Goal: Task Accomplishment & Management: Manage account settings

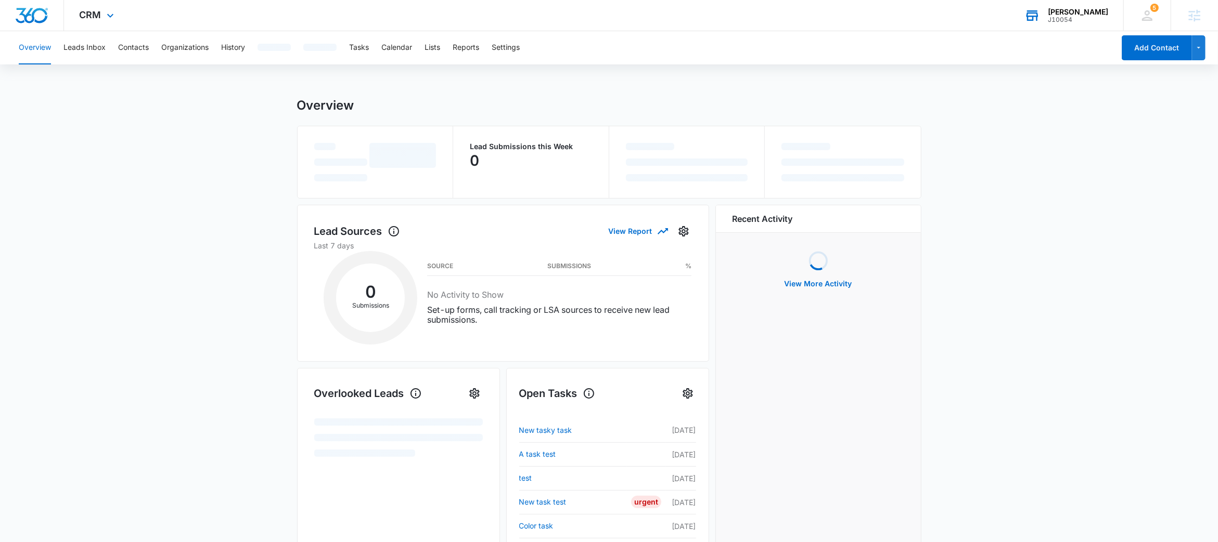
click at [1072, 19] on div "J10054" at bounding box center [1078, 19] width 60 height 7
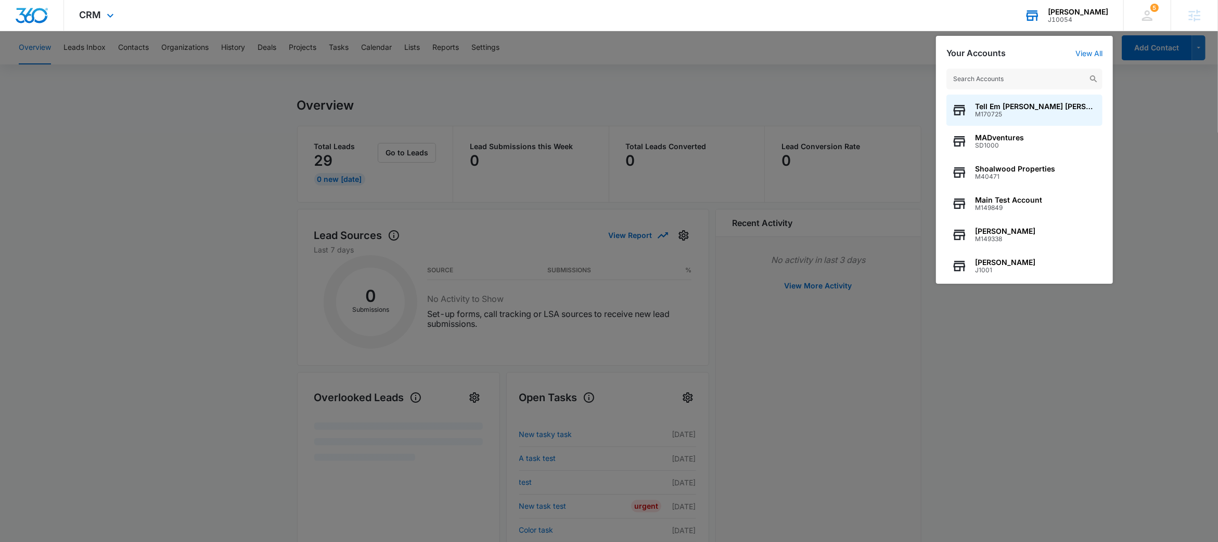
click at [1015, 74] on input "text" at bounding box center [1024, 79] width 156 height 21
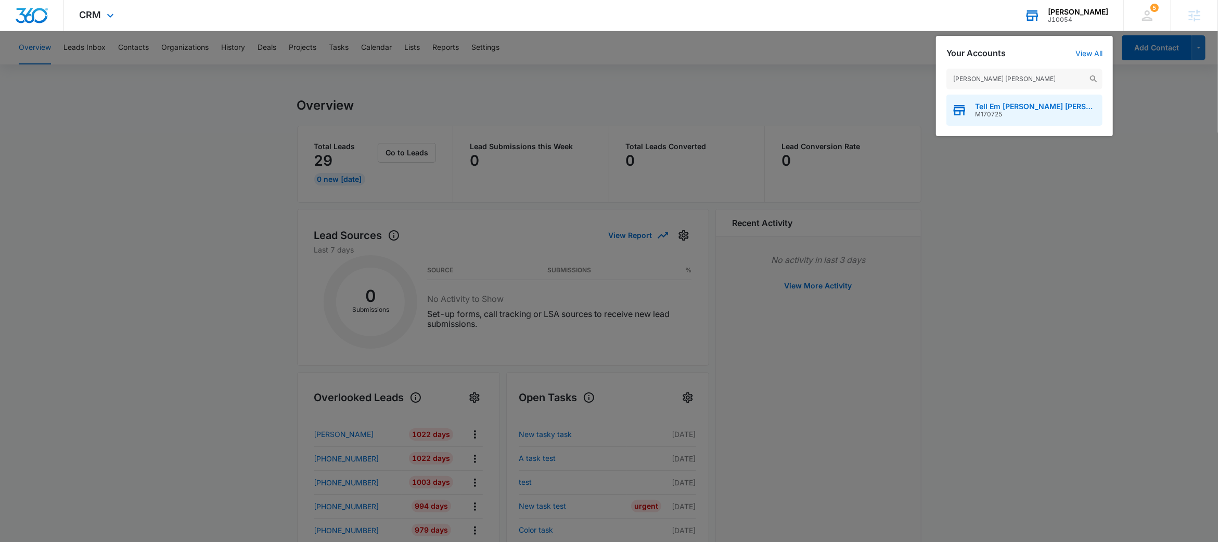
type input "[PERSON_NAME] [PERSON_NAME]"
click at [1009, 97] on div "Tell Em [PERSON_NAME] [PERSON_NAME] M170725" at bounding box center [1024, 110] width 156 height 31
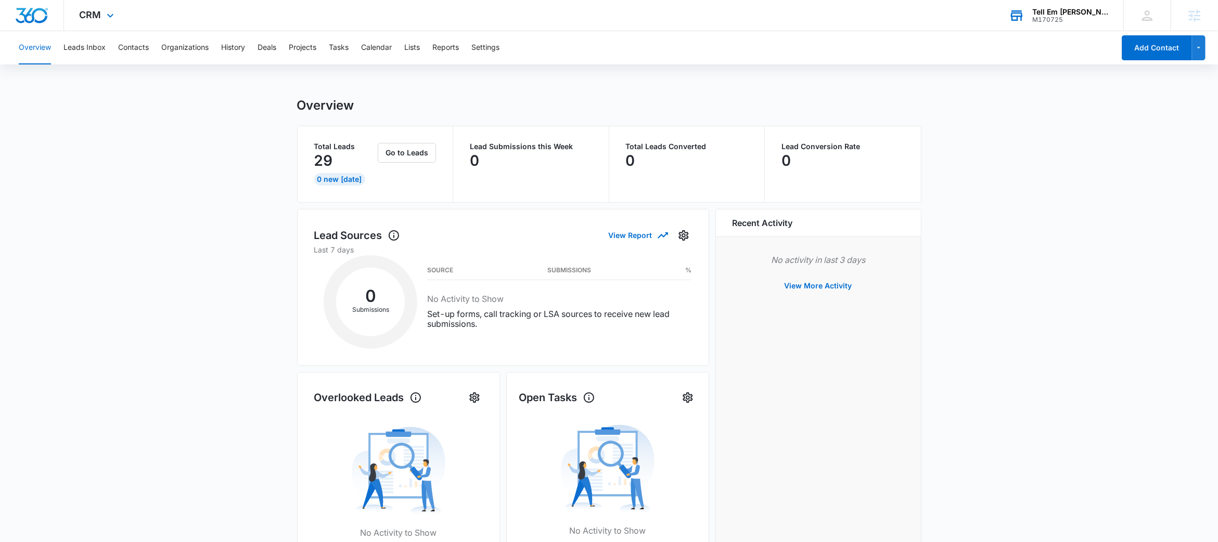
click at [100, 14] on div "CRM Apps Reputation Websites Forms CRM Email Social Shop Payments POS Content A…" at bounding box center [98, 15] width 68 height 31
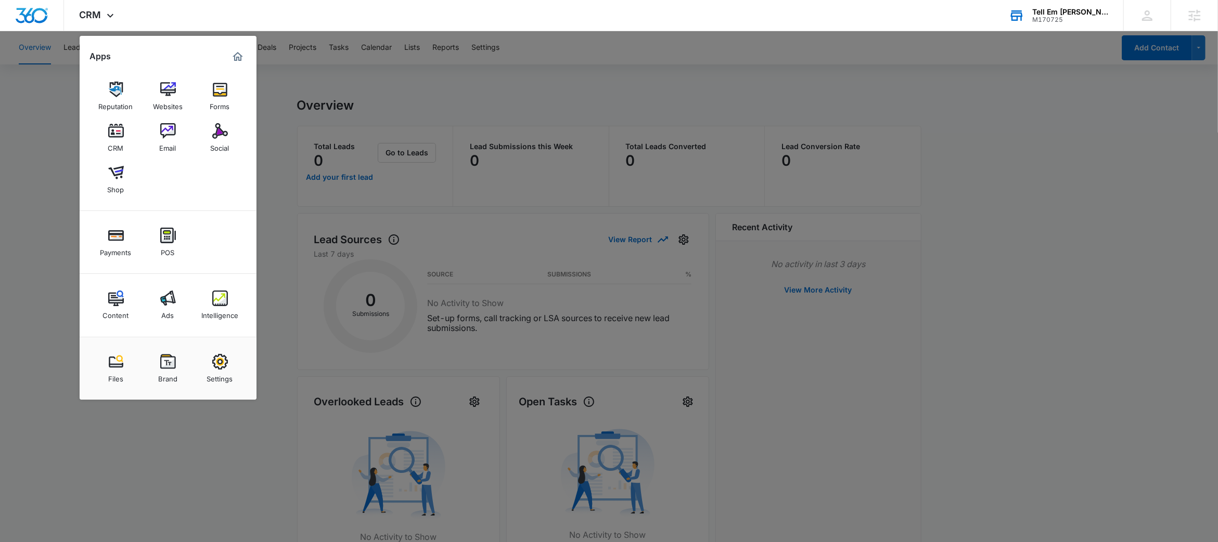
click at [461, 99] on div at bounding box center [609, 271] width 1218 height 542
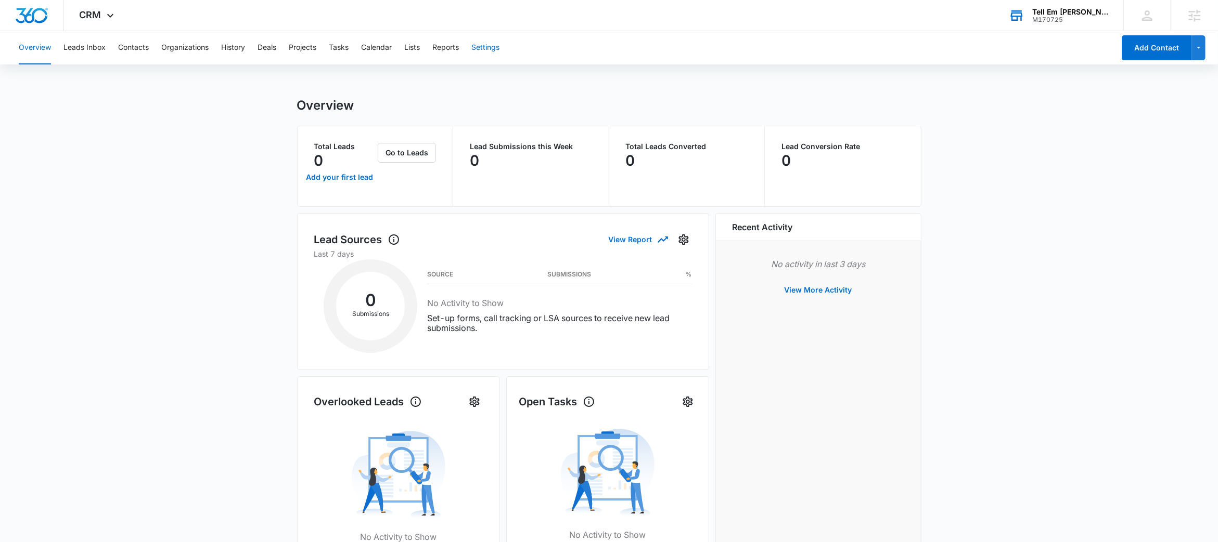
click at [484, 49] on button "Settings" at bounding box center [485, 47] width 28 height 33
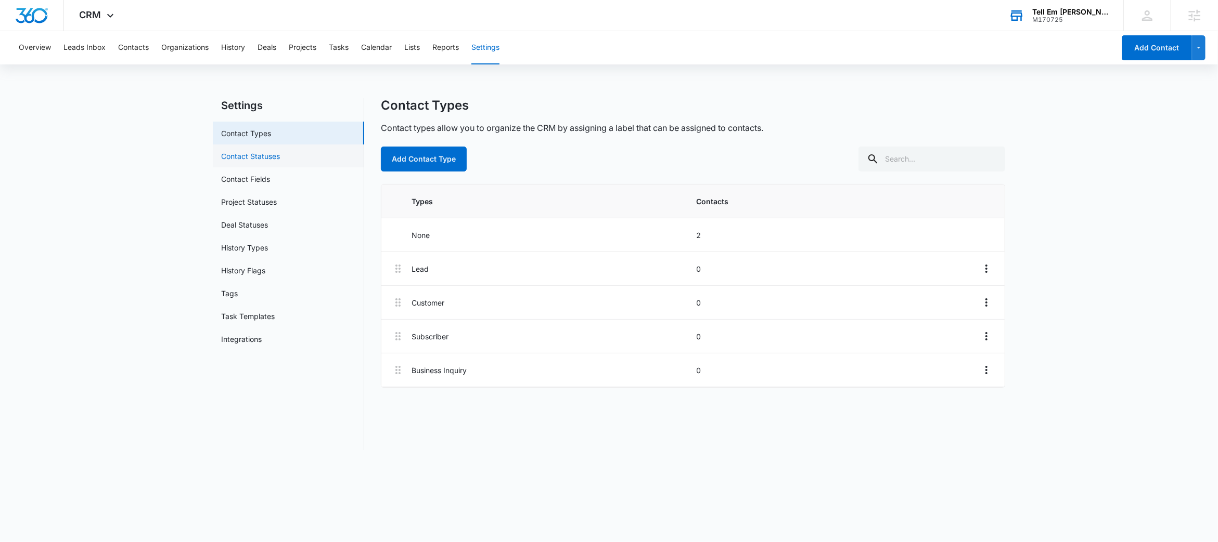
click at [280, 161] on link "Contact Statuses" at bounding box center [250, 156] width 59 height 11
click at [270, 177] on link "Contact Fields" at bounding box center [245, 179] width 49 height 11
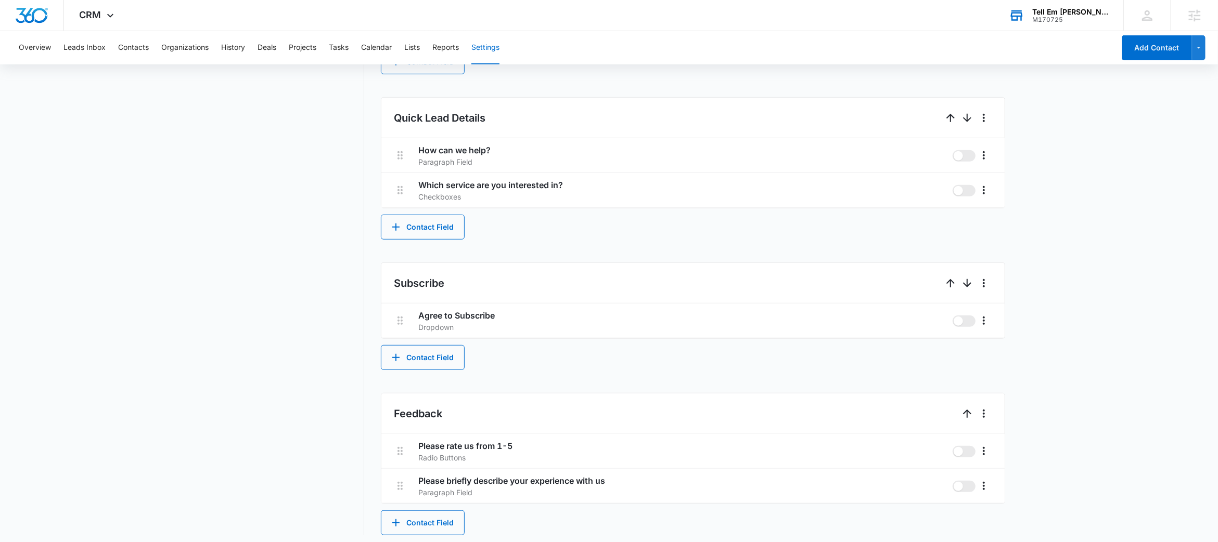
scroll to position [600, 0]
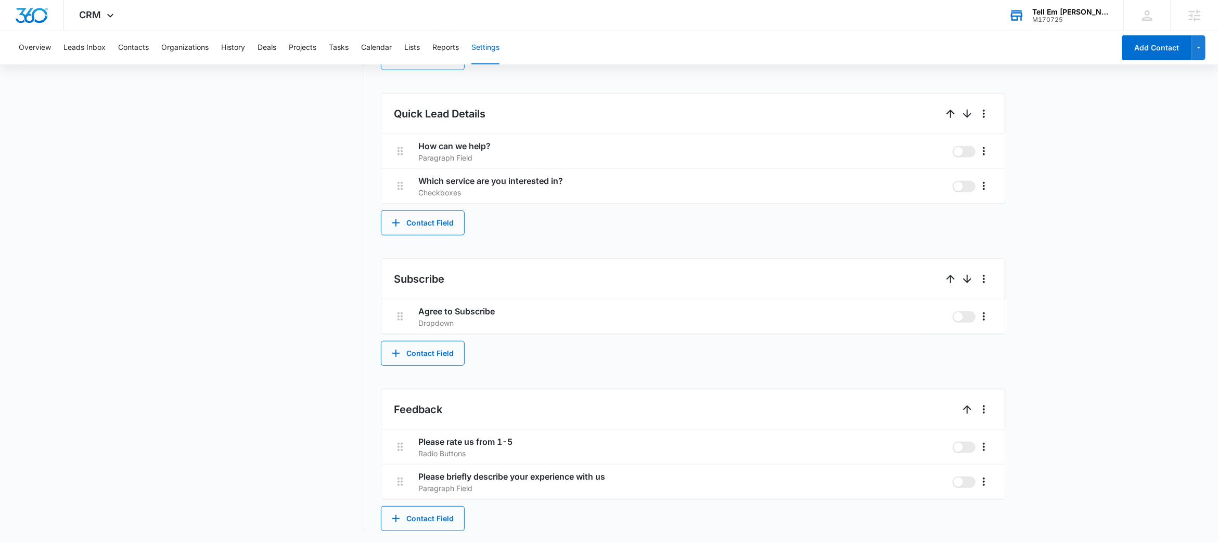
click at [1060, 14] on div "Tell Em [PERSON_NAME] [PERSON_NAME]" at bounding box center [1070, 12] width 76 height 8
